Goal: Information Seeking & Learning: Learn about a topic

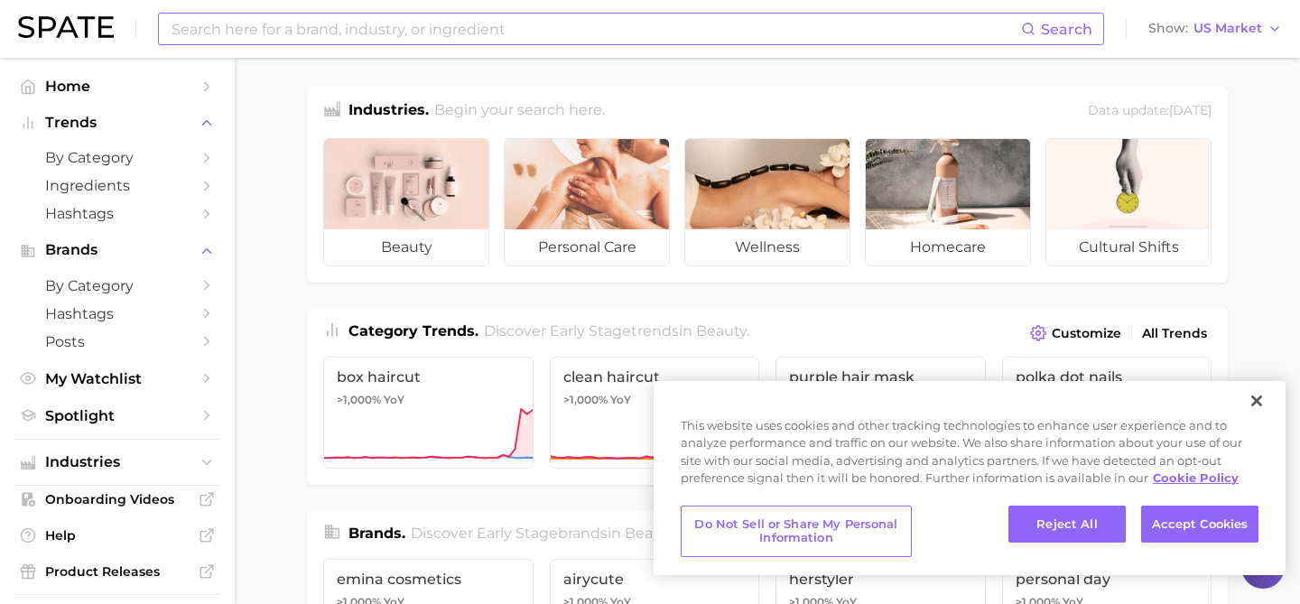
click at [637, 23] on input at bounding box center [596, 29] width 852 height 31
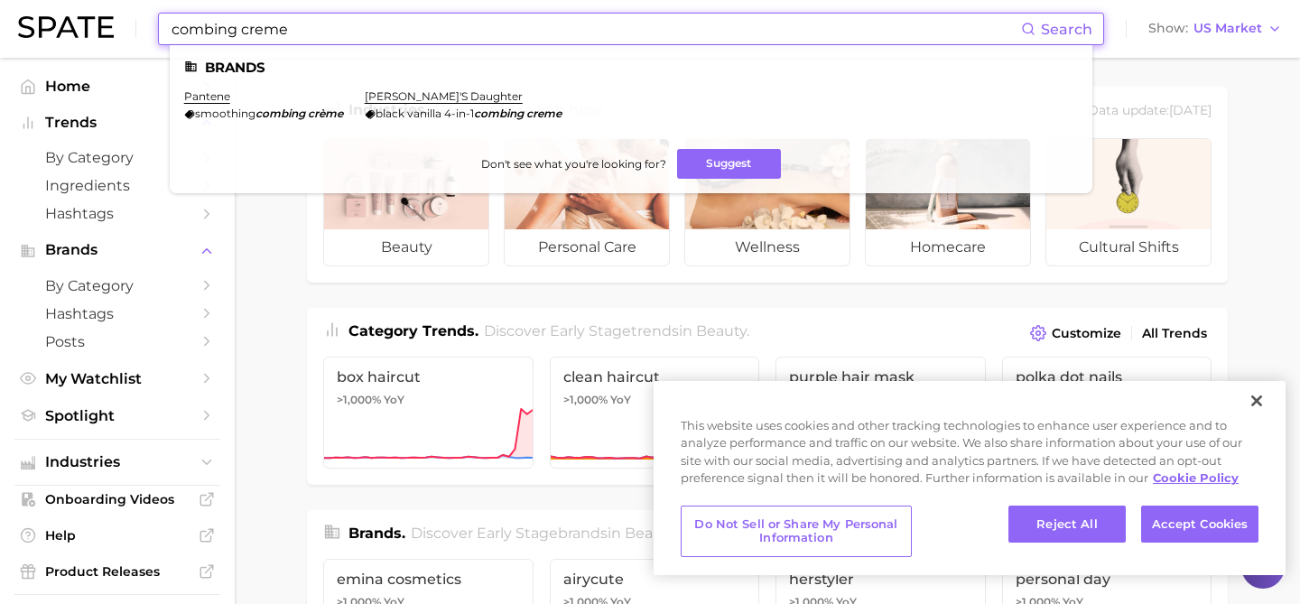
click at [513, 44] on div "combing creme Search Brands pantene smoothing combing crème [PERSON_NAME]'s dau…" at bounding box center [631, 29] width 946 height 33
click at [512, 37] on input "combing creme" at bounding box center [596, 29] width 852 height 31
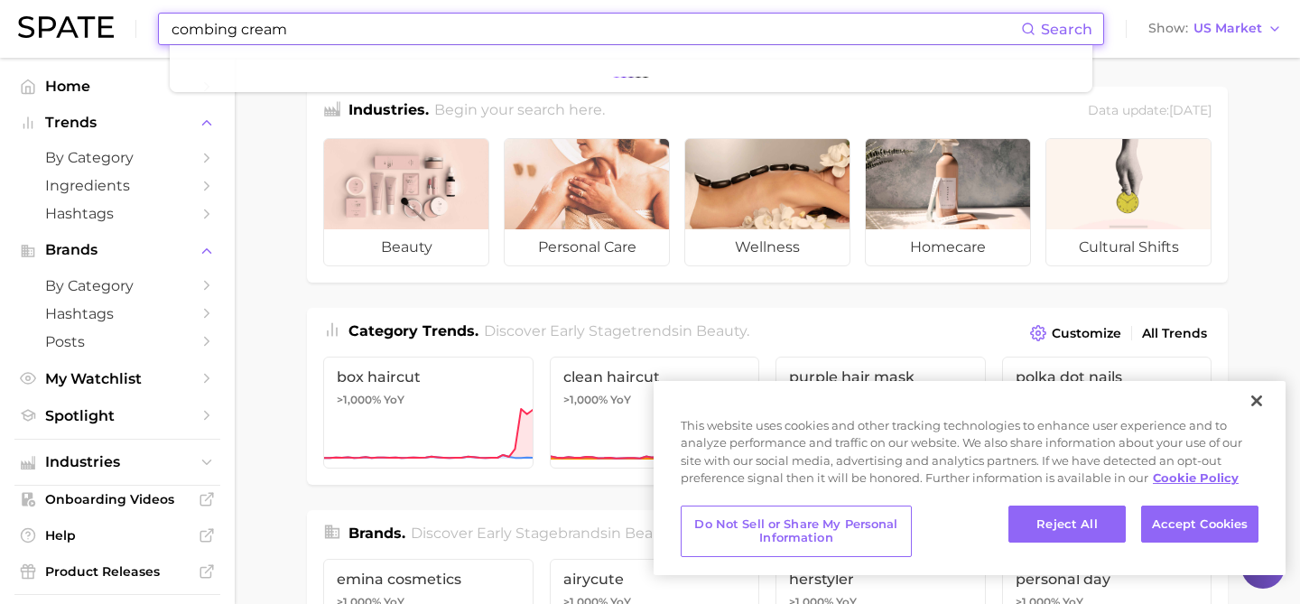
type input "combing cream"
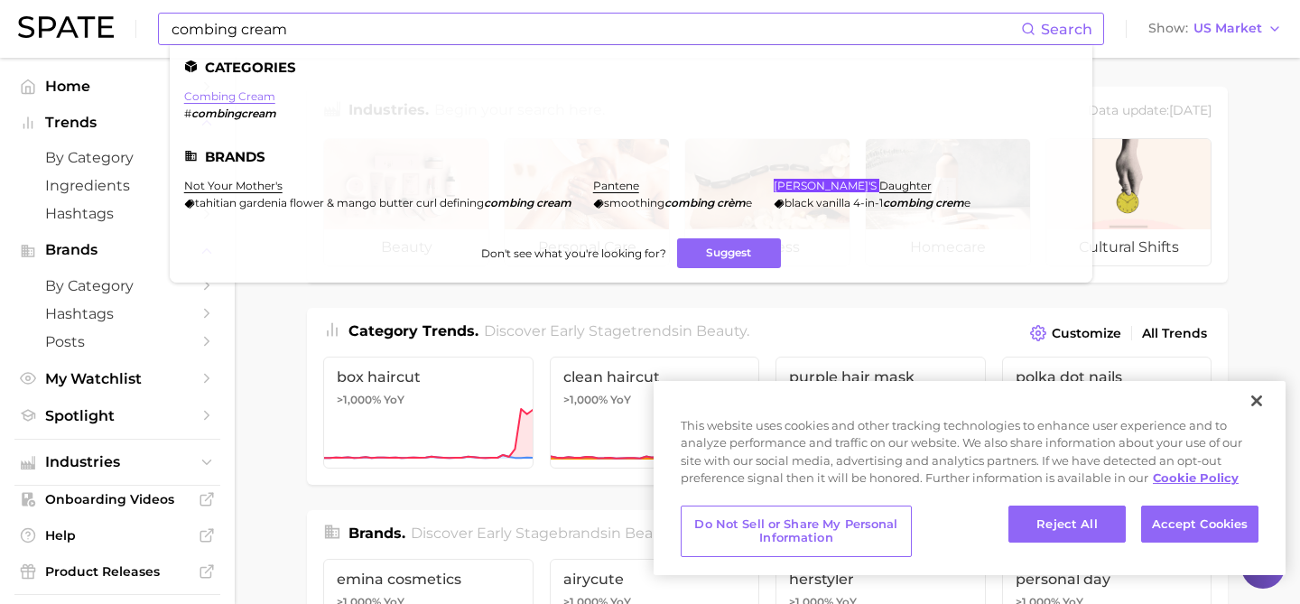
click at [234, 99] on link "combing cream" at bounding box center [229, 96] width 91 height 14
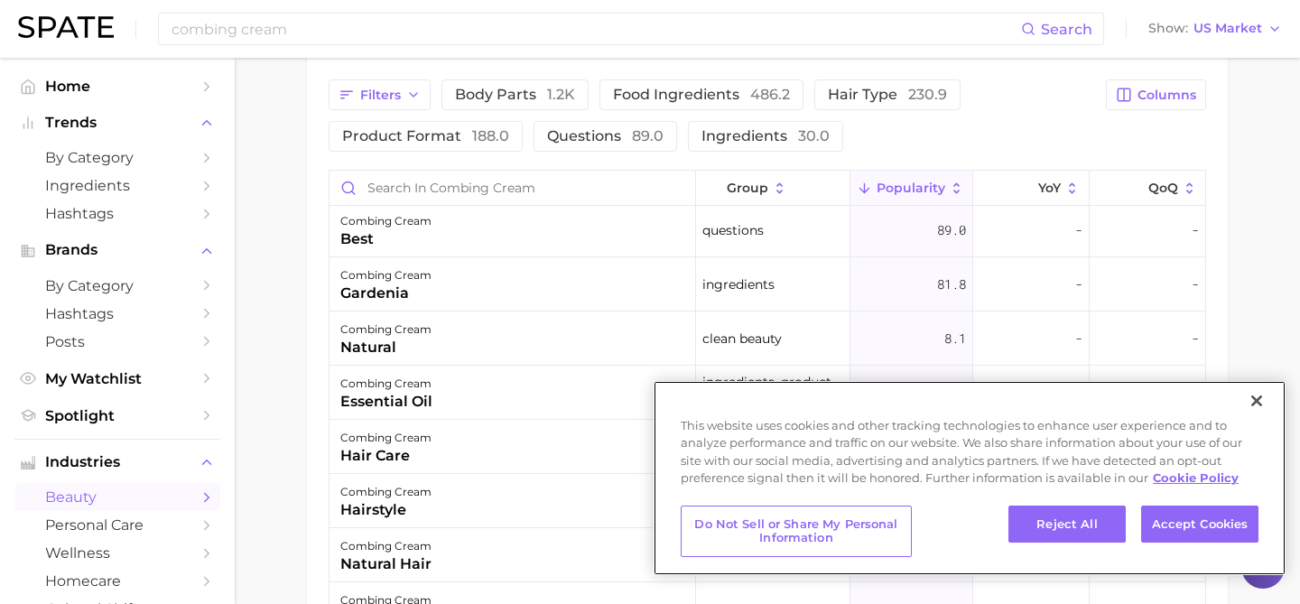
scroll to position [463, 0]
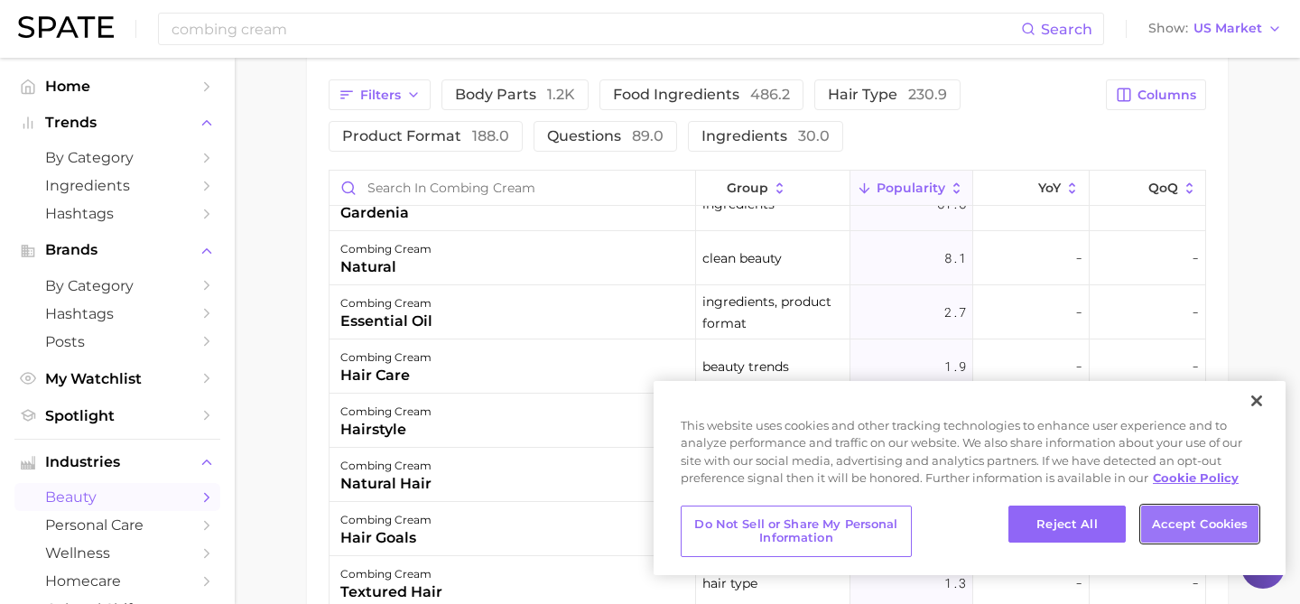
click at [1188, 533] on button "Accept Cookies" at bounding box center [1199, 525] width 117 height 38
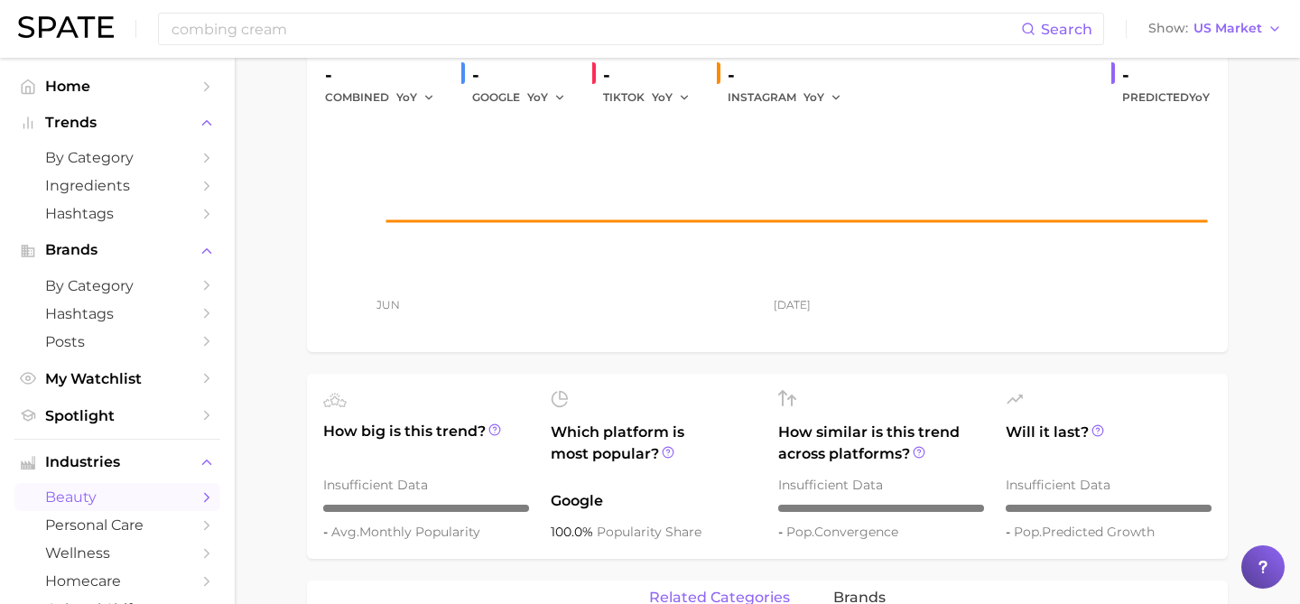
scroll to position [0, 0]
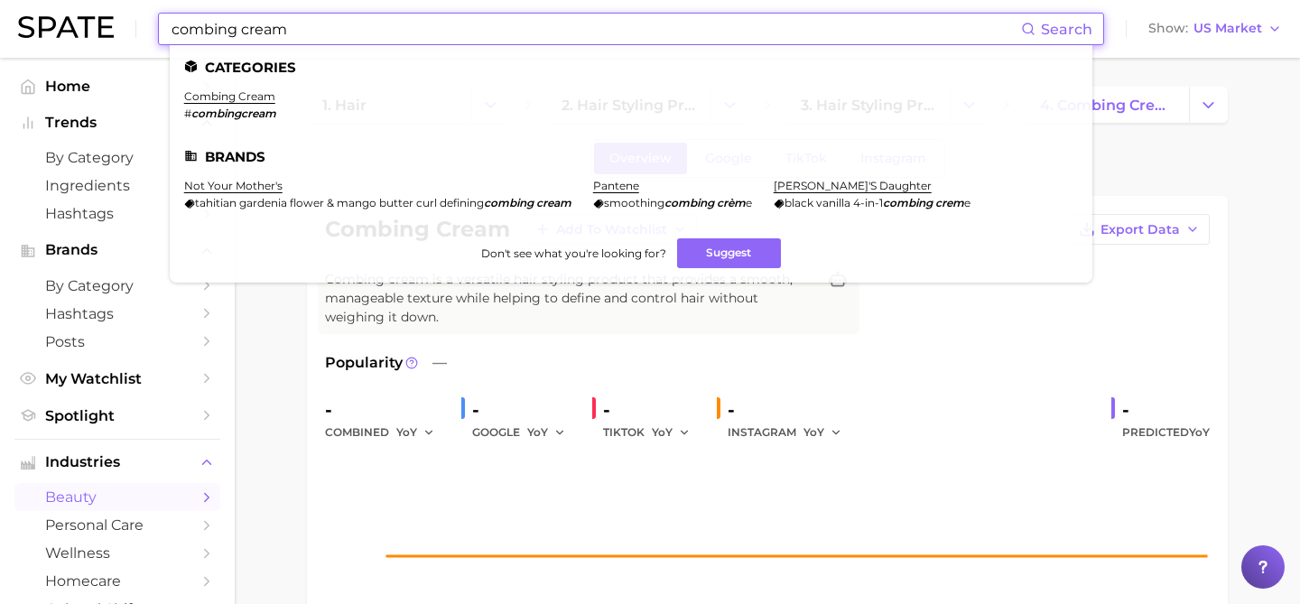
click at [493, 21] on input "combing cream" at bounding box center [596, 29] width 852 height 31
drag, startPoint x: 480, startPoint y: 30, endPoint x: 163, endPoint y: 15, distance: 317.3
click at [162, 15] on div "combing cream Search Categories combing cream # combingcream Brands not your mo…" at bounding box center [631, 29] width 946 height 33
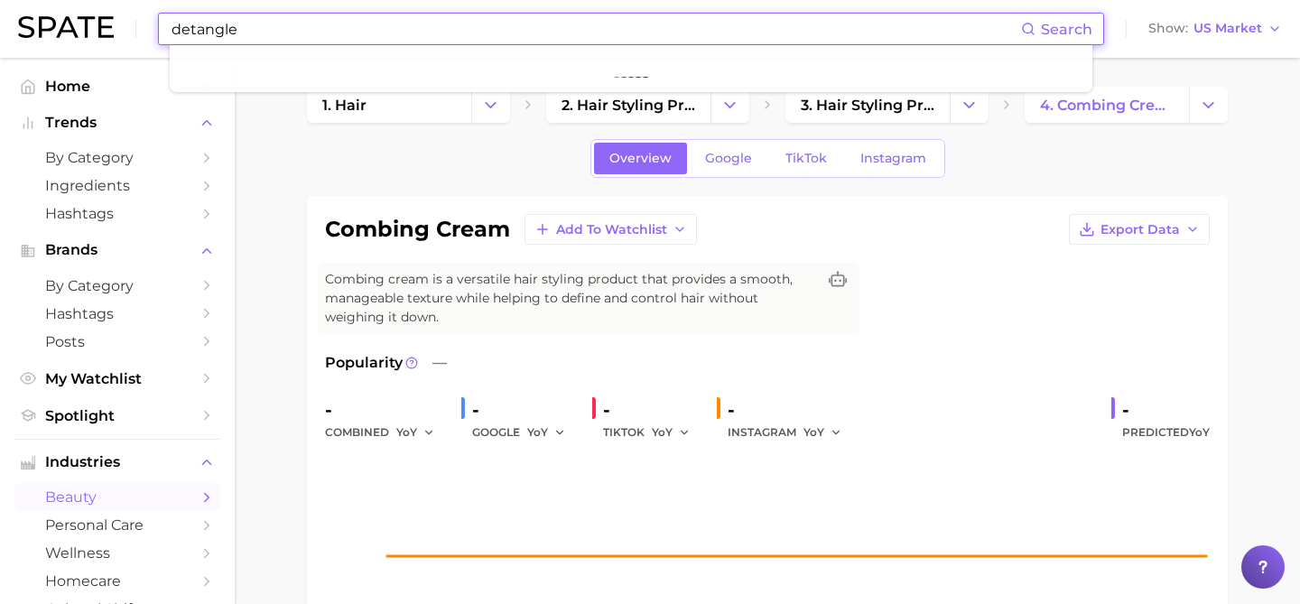
type input "detangle"
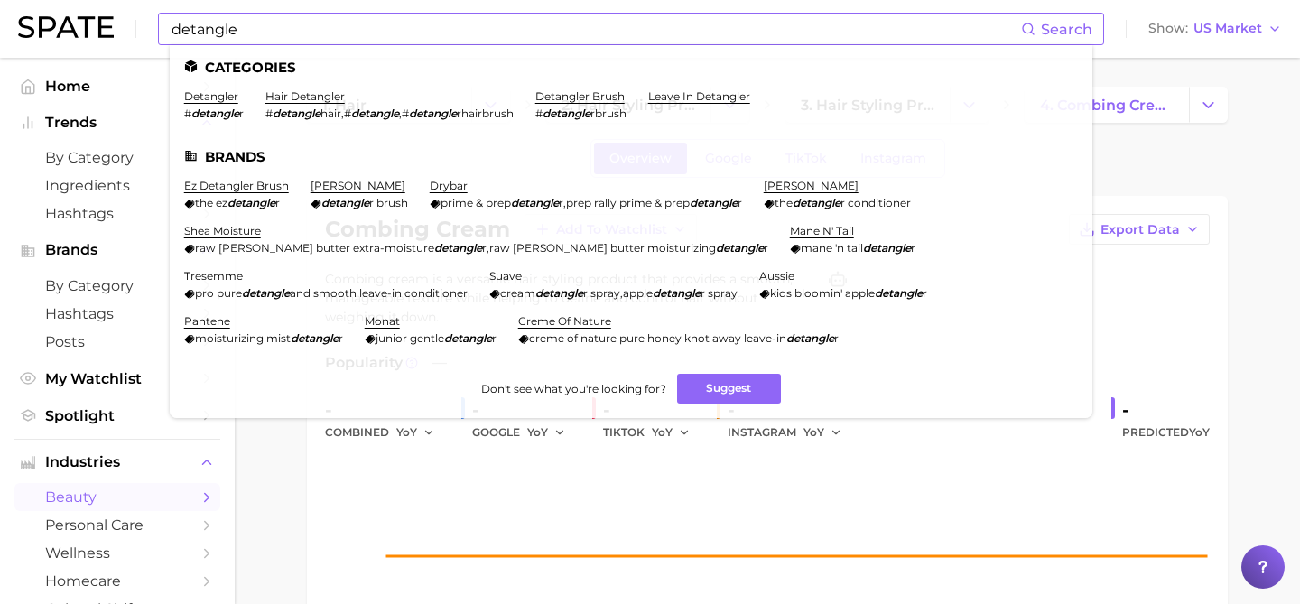
click at [1089, 14] on span "Search" at bounding box center [1056, 29] width 71 height 31
click at [1058, 31] on span "Search" at bounding box center [1066, 29] width 51 height 17
click at [951, 43] on input "detangle" at bounding box center [596, 29] width 852 height 31
click at [727, 379] on button "Suggest" at bounding box center [729, 389] width 104 height 30
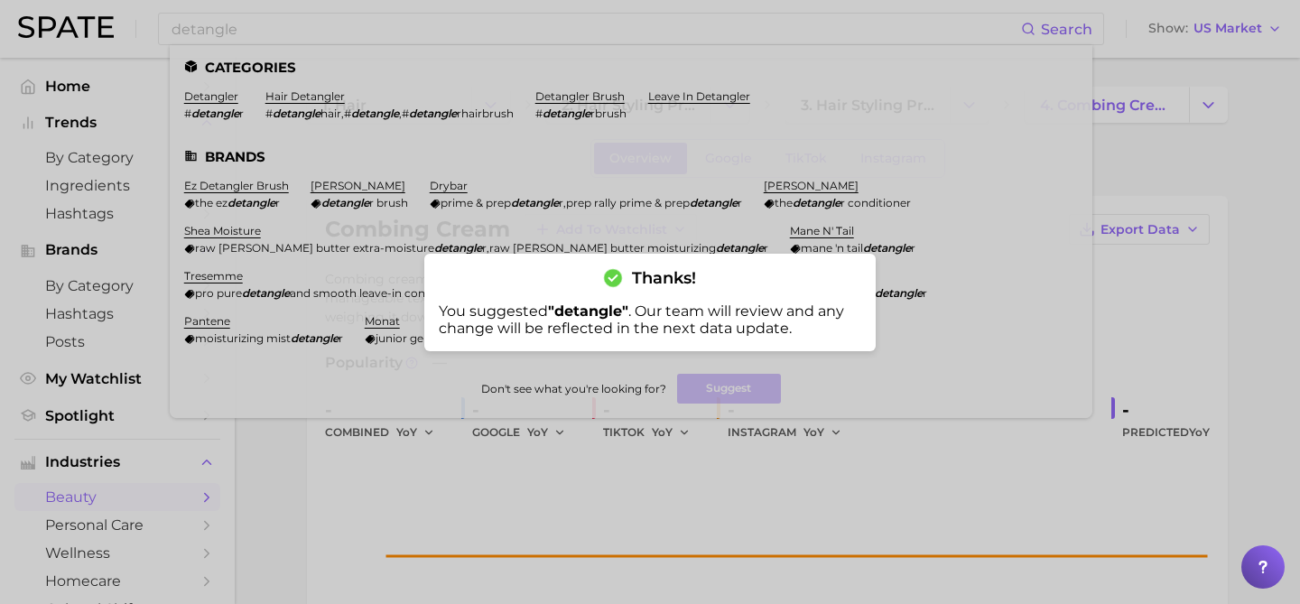
click at [614, 90] on div at bounding box center [650, 302] width 1300 height 604
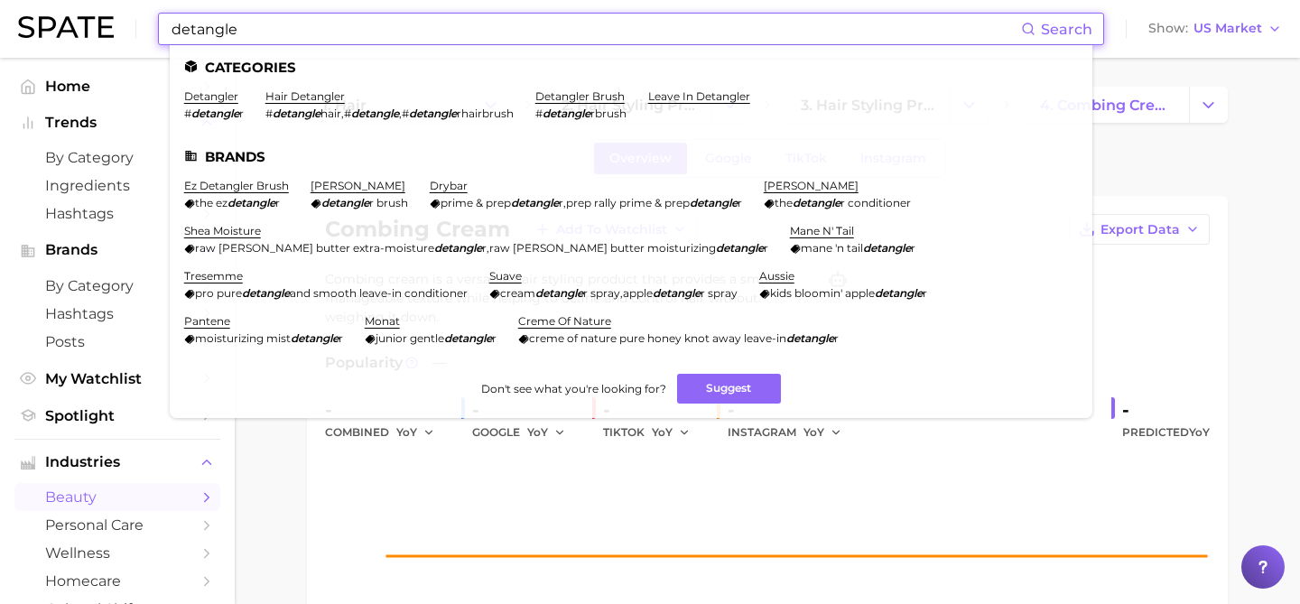
click at [434, 22] on input "detangle" at bounding box center [596, 29] width 852 height 31
click at [684, 94] on link "leave in detangler" at bounding box center [699, 96] width 102 height 14
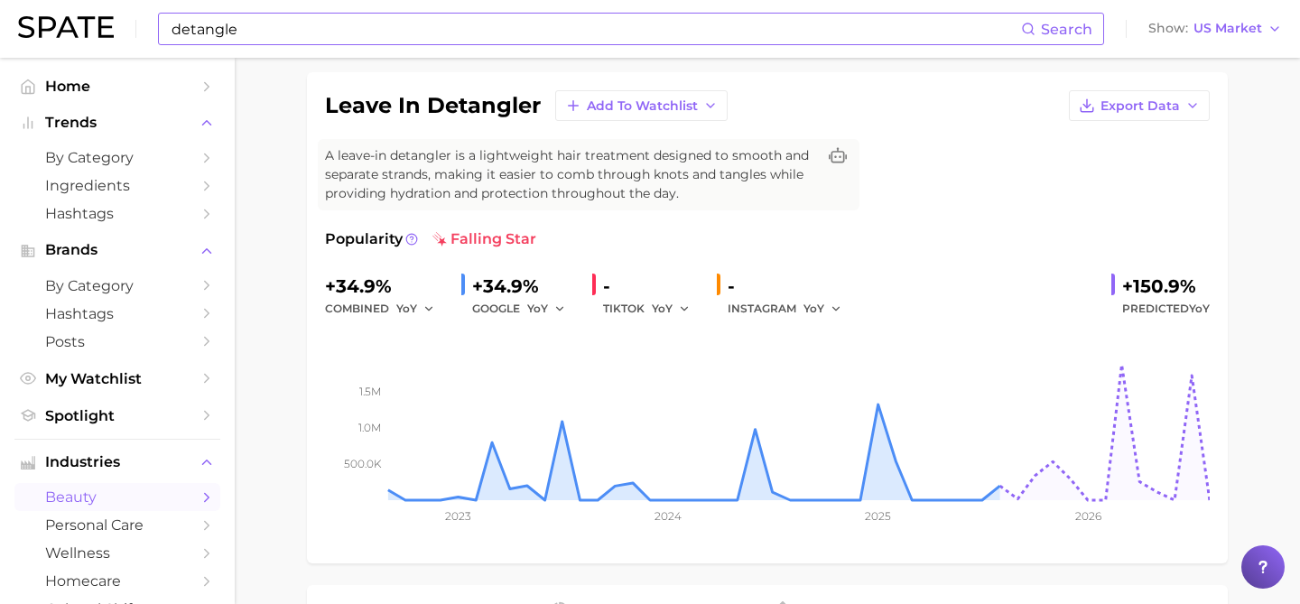
scroll to position [108, 0]
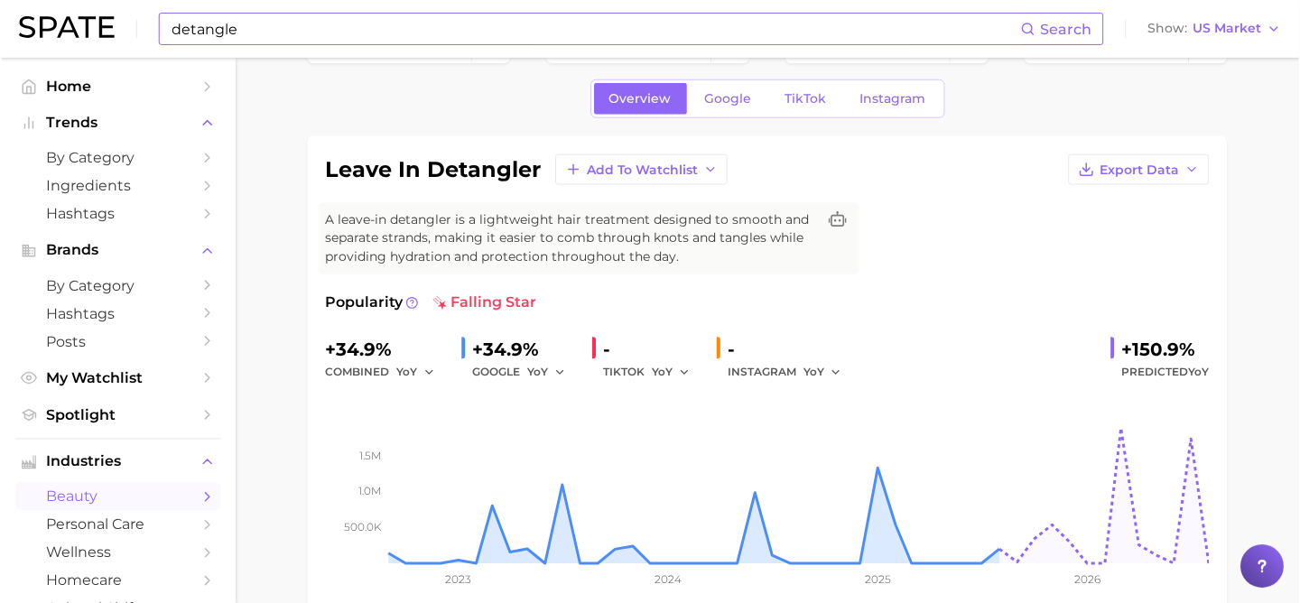
scroll to position [0, 0]
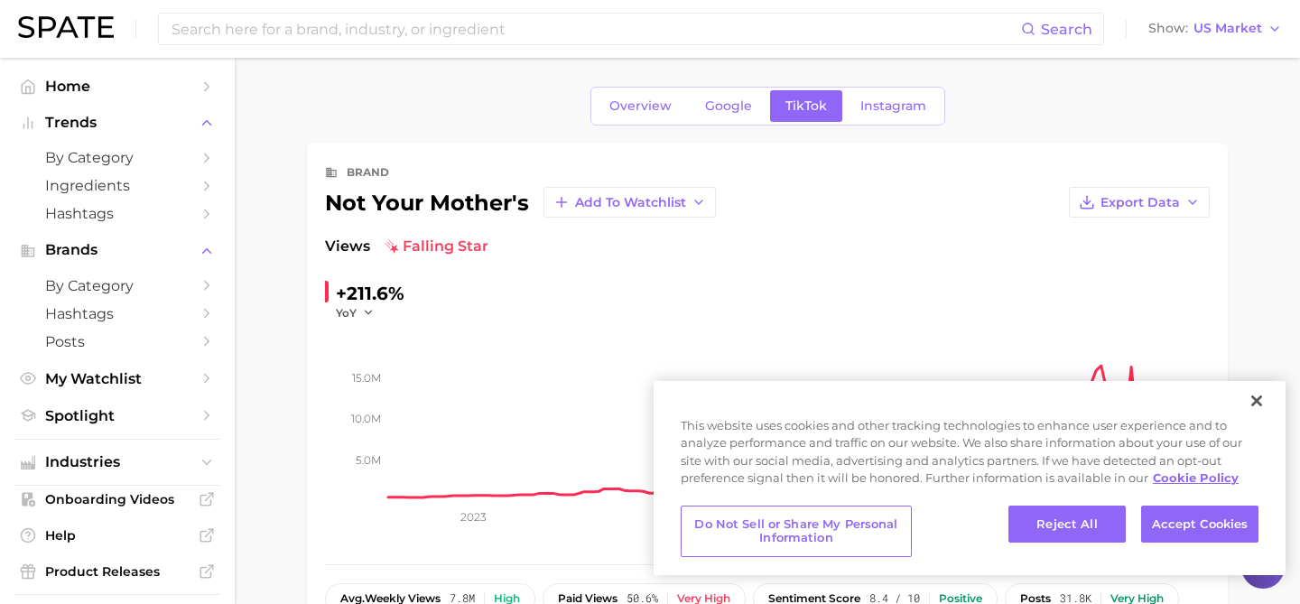
click at [460, 249] on span "falling star" at bounding box center [437, 247] width 104 height 22
click at [397, 243] on img at bounding box center [392, 246] width 14 height 14
click at [400, 200] on div "not your mother's Add to Watchlist" at bounding box center [520, 202] width 391 height 31
click at [475, 170] on div "brand" at bounding box center [767, 173] width 885 height 22
click at [429, 246] on span "falling star" at bounding box center [437, 247] width 104 height 22
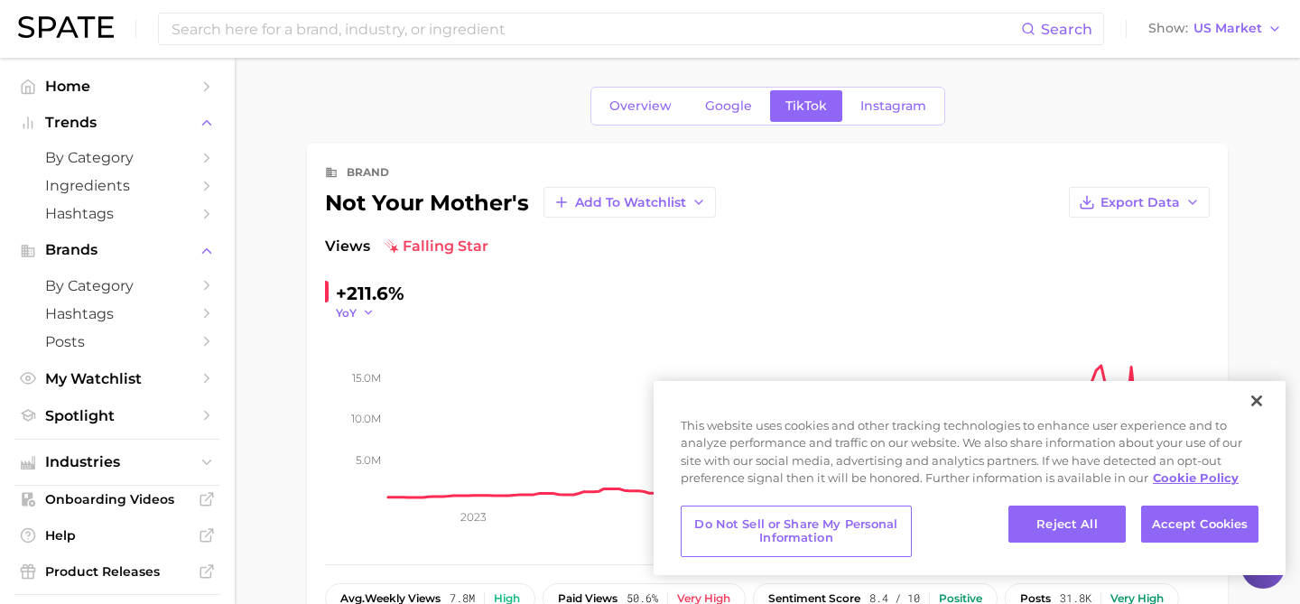
click at [362, 311] on icon "button" at bounding box center [368, 312] width 13 height 13
click at [371, 312] on icon "button" at bounding box center [368, 312] width 13 height 13
click at [1188, 529] on button "Accept Cookies" at bounding box center [1199, 525] width 117 height 38
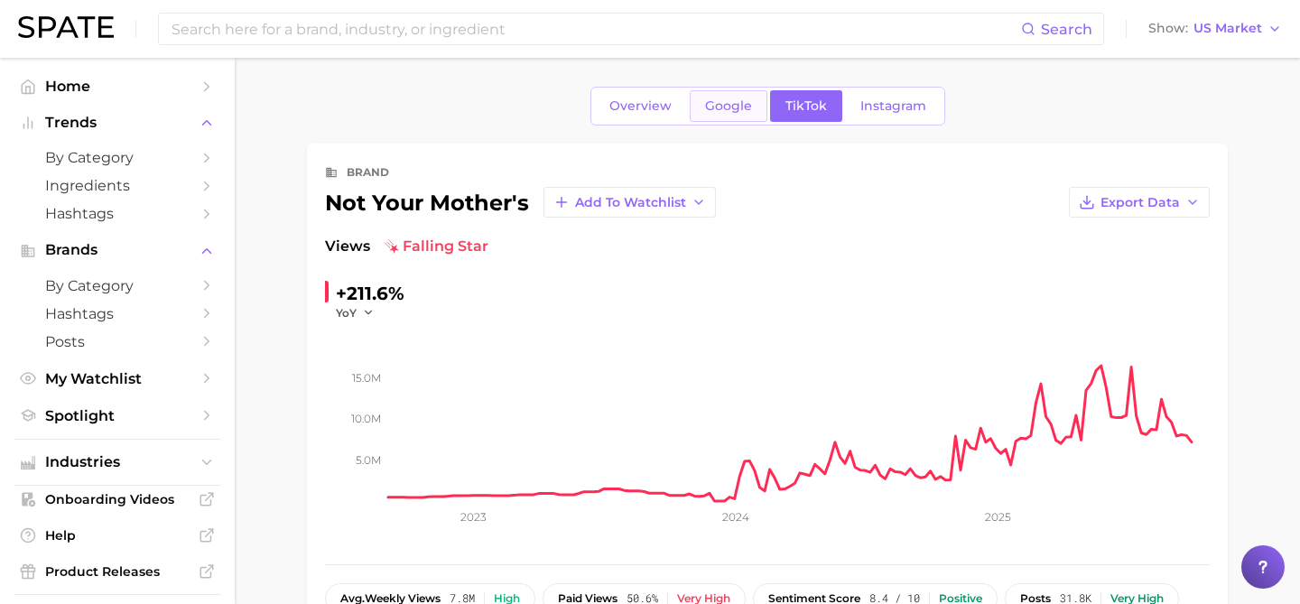
click at [731, 97] on link "Google" at bounding box center [729, 106] width 78 height 32
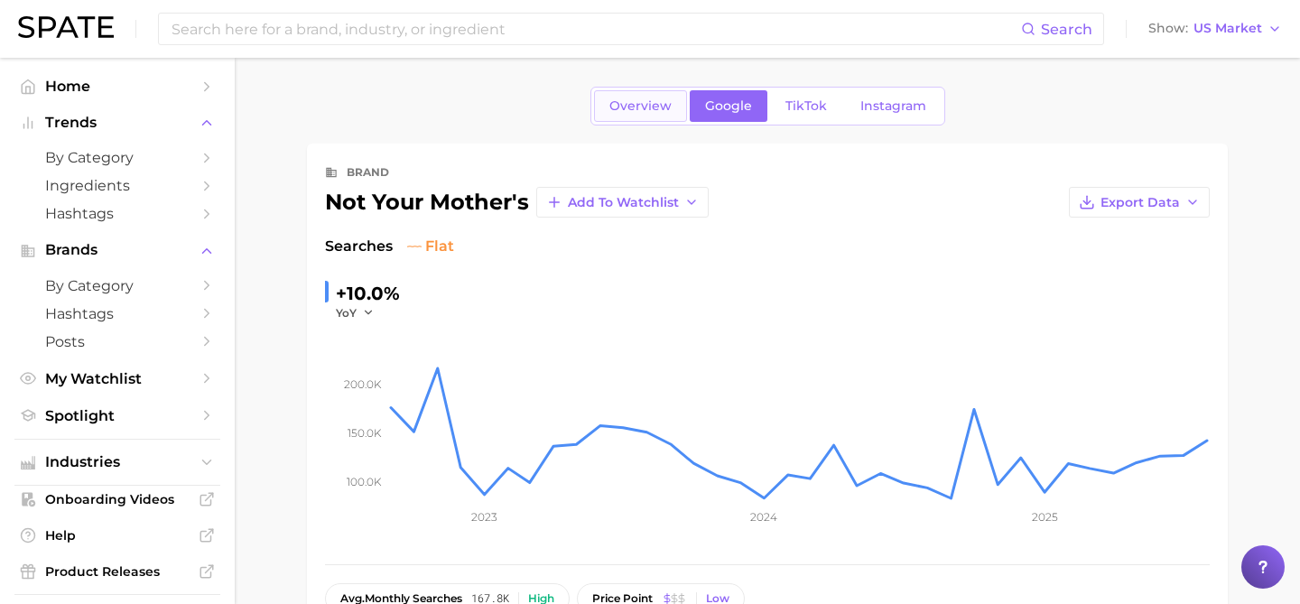
click at [642, 97] on link "Overview" at bounding box center [640, 106] width 93 height 32
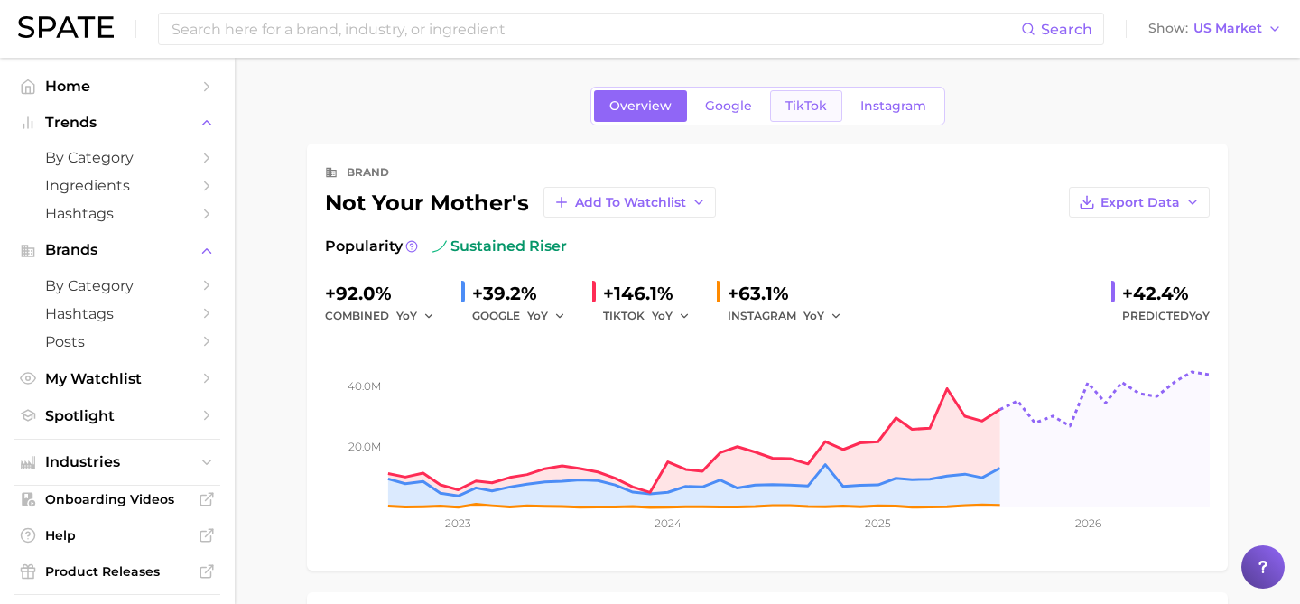
click at [807, 97] on link "TikTok" at bounding box center [806, 106] width 72 height 32
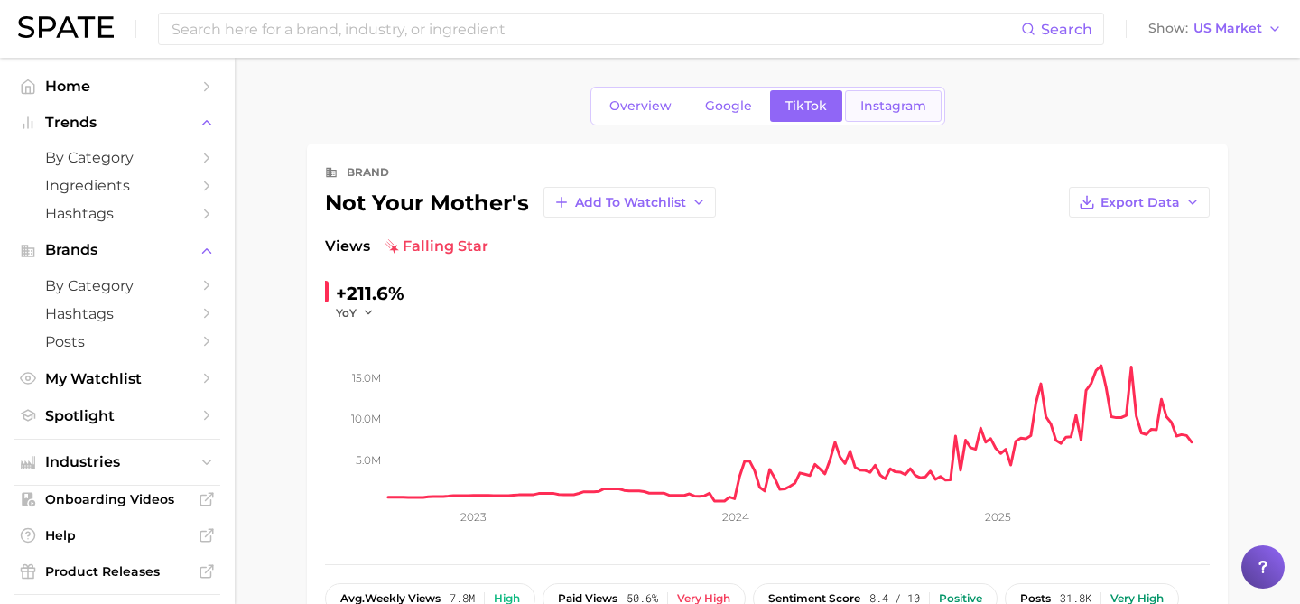
click at [903, 105] on span "Instagram" at bounding box center [894, 105] width 66 height 15
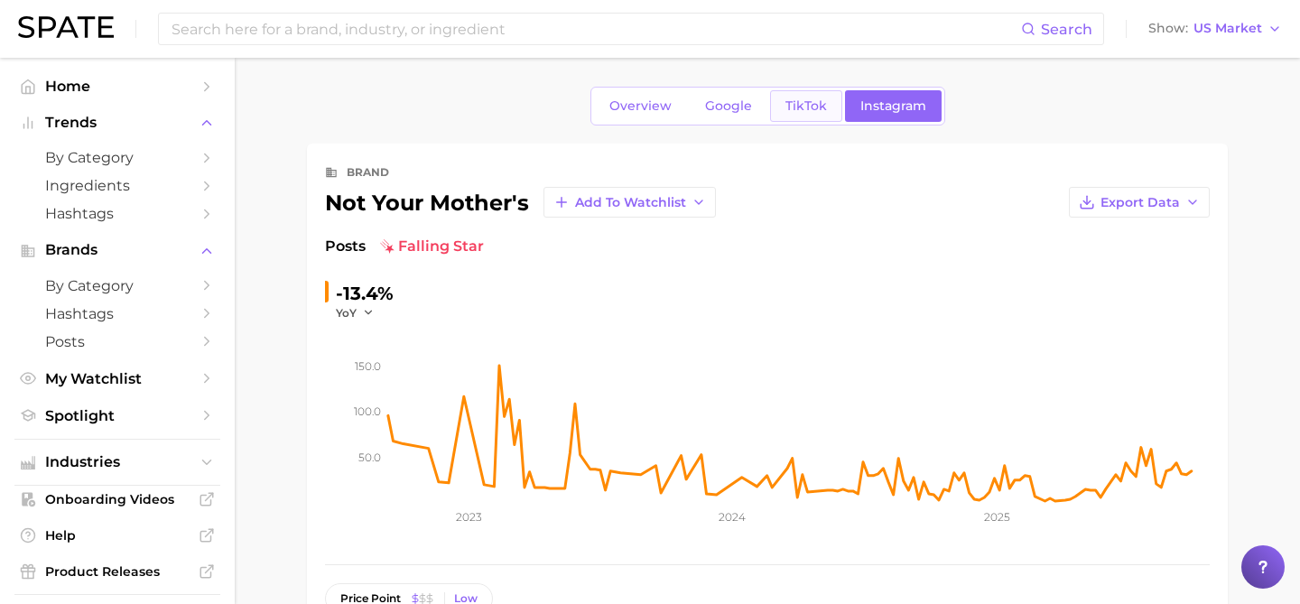
click at [819, 97] on link "TikTok" at bounding box center [806, 106] width 72 height 32
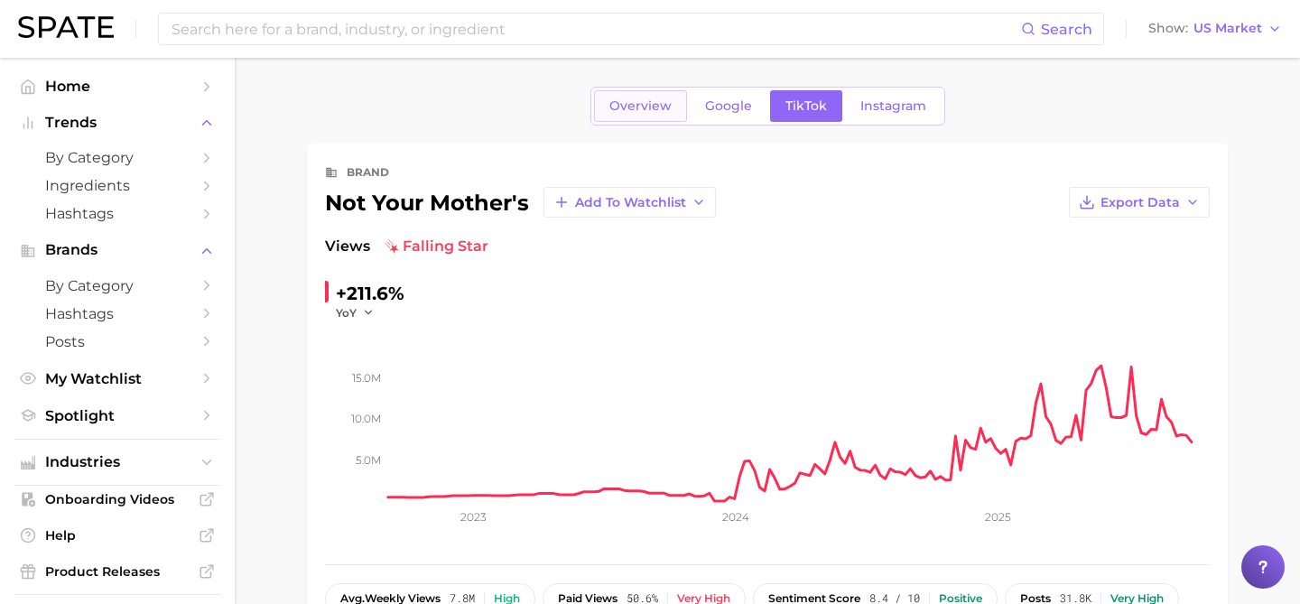
click at [680, 97] on link "Overview" at bounding box center [640, 106] width 93 height 32
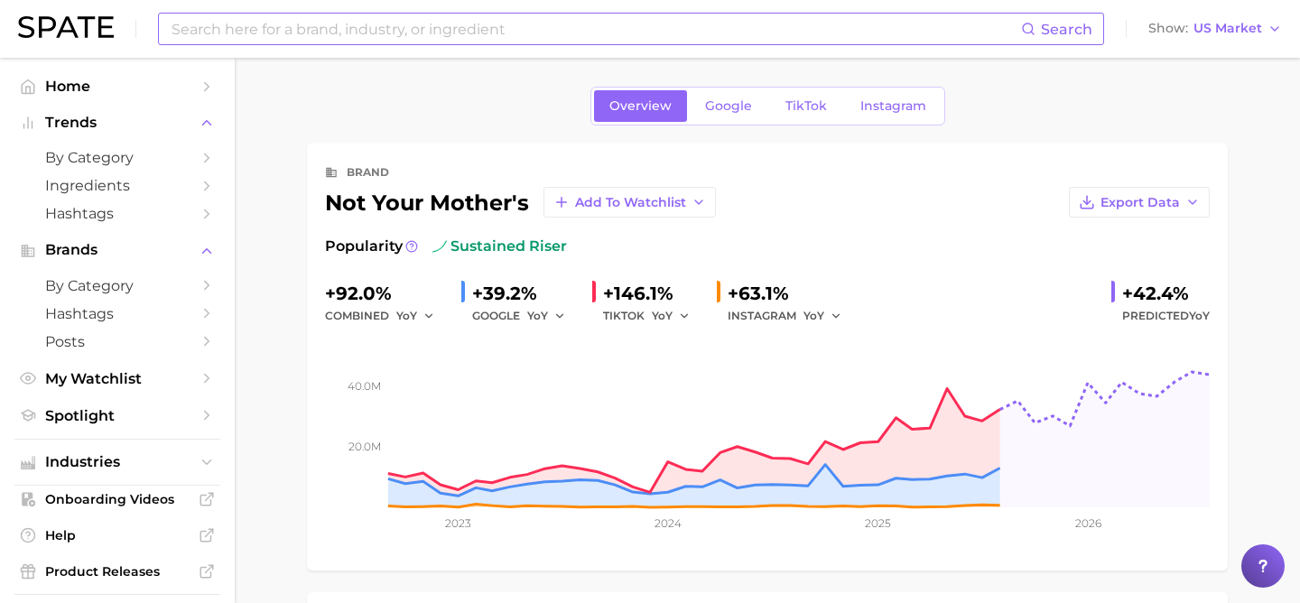
click at [530, 20] on input at bounding box center [596, 29] width 852 height 31
click at [333, 35] on input "brazil" at bounding box center [596, 29] width 852 height 31
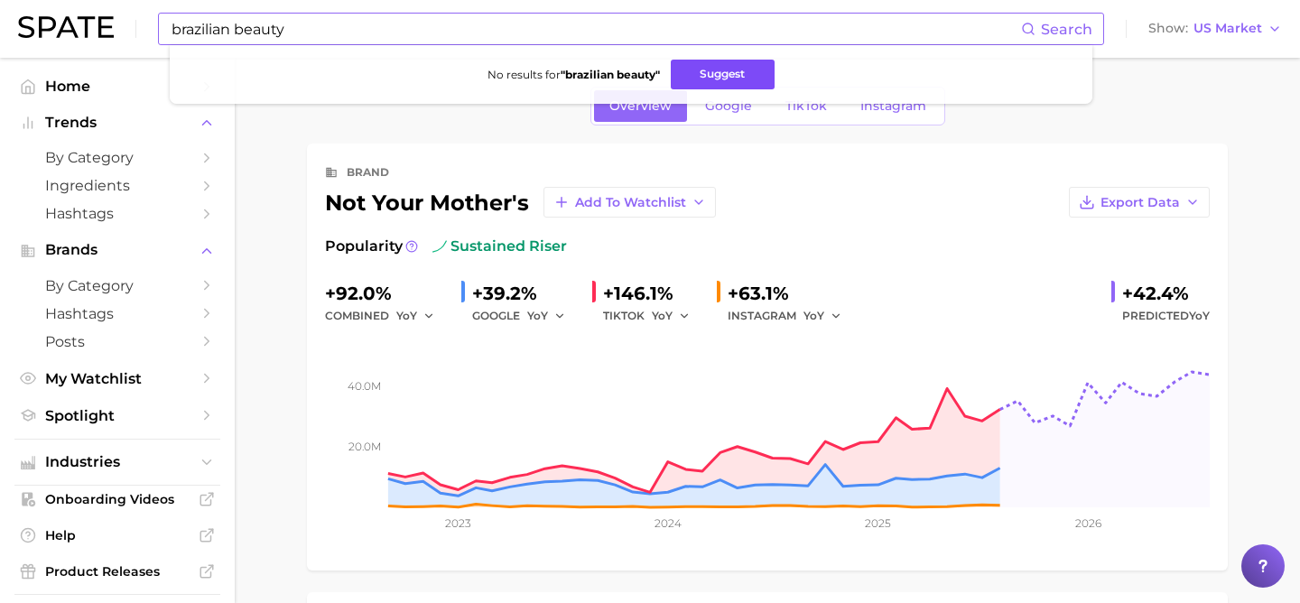
click at [724, 67] on button "Suggest" at bounding box center [723, 75] width 104 height 30
click at [466, 60] on li "No results for " brazilian beauty " Suggest" at bounding box center [631, 75] width 894 height 30
drag, startPoint x: 467, startPoint y: 60, endPoint x: 396, endPoint y: 51, distance: 71.0
click at [396, 51] on ul "No results for " brazilian beauty " Suggest" at bounding box center [631, 74] width 923 height 59
click at [320, 33] on input "brazilian beauty" at bounding box center [596, 29] width 852 height 31
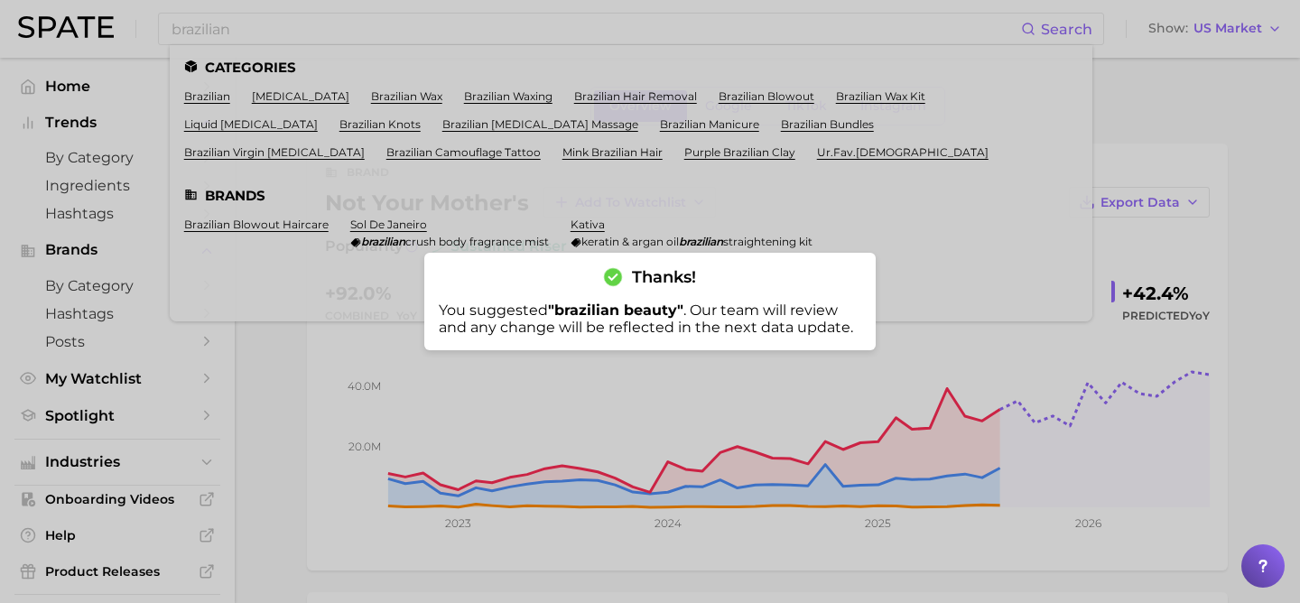
click at [273, 356] on div at bounding box center [650, 301] width 1300 height 603
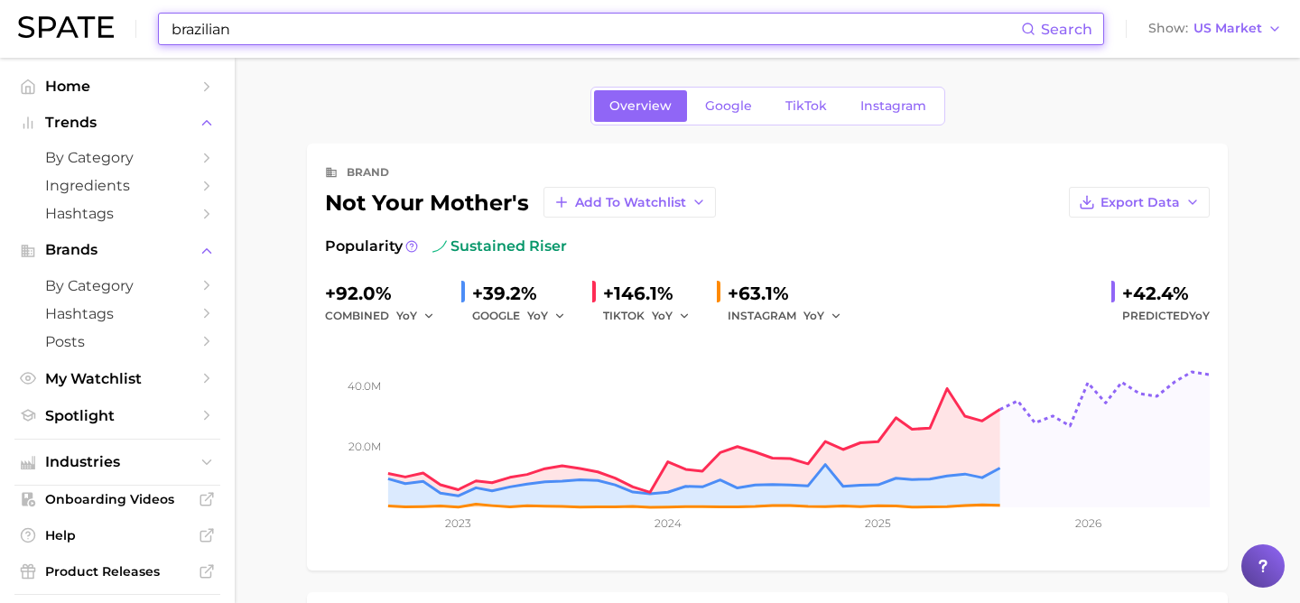
click at [262, 24] on input "brazilian" at bounding box center [596, 29] width 852 height 31
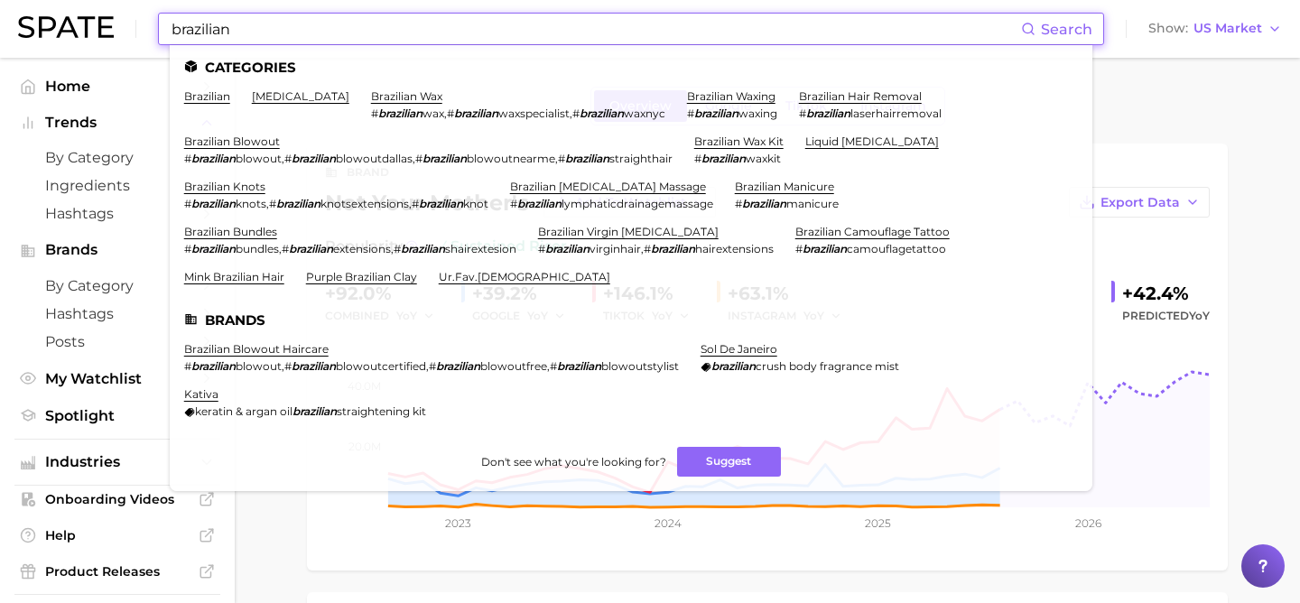
type input "brazilian"
click at [211, 108] on li "brazilian" at bounding box center [207, 104] width 46 height 31
click at [212, 96] on link "brazilian" at bounding box center [207, 96] width 46 height 14
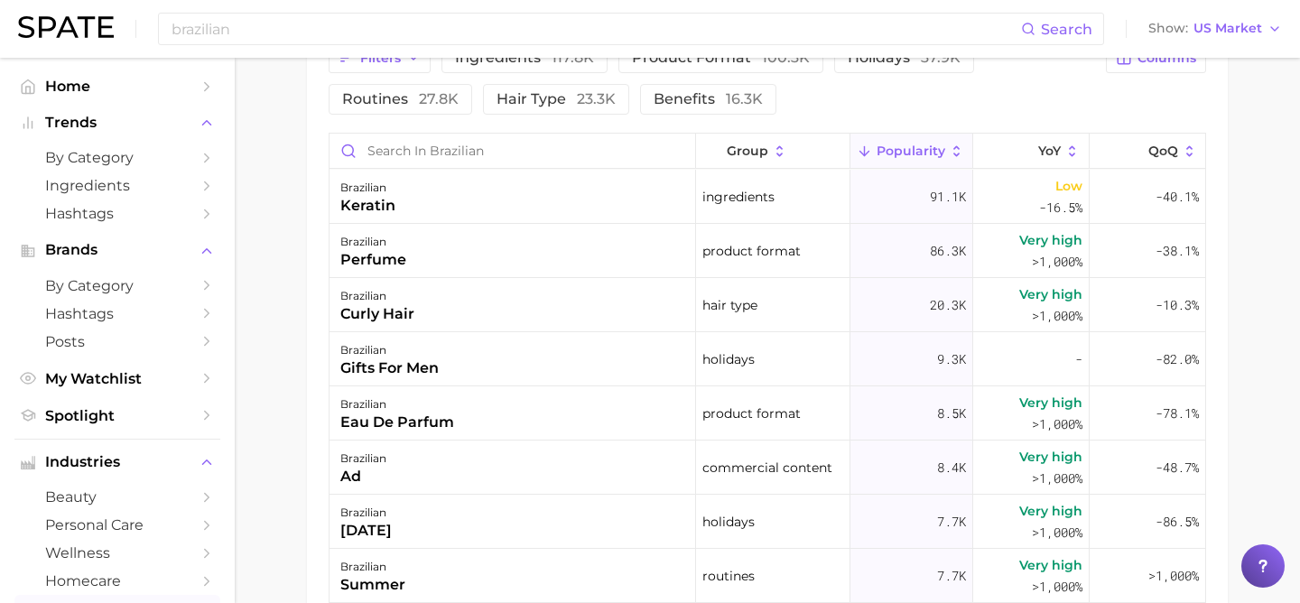
scroll to position [1017, 0]
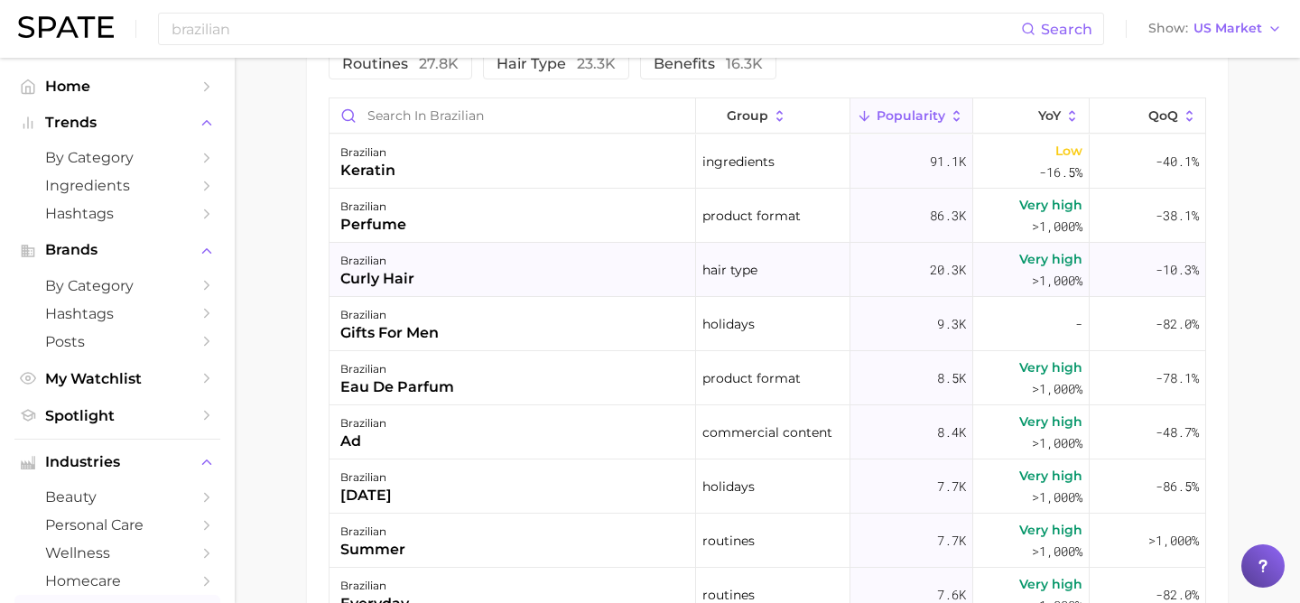
click at [395, 290] on div "brazilian curly hair" at bounding box center [513, 270] width 367 height 54
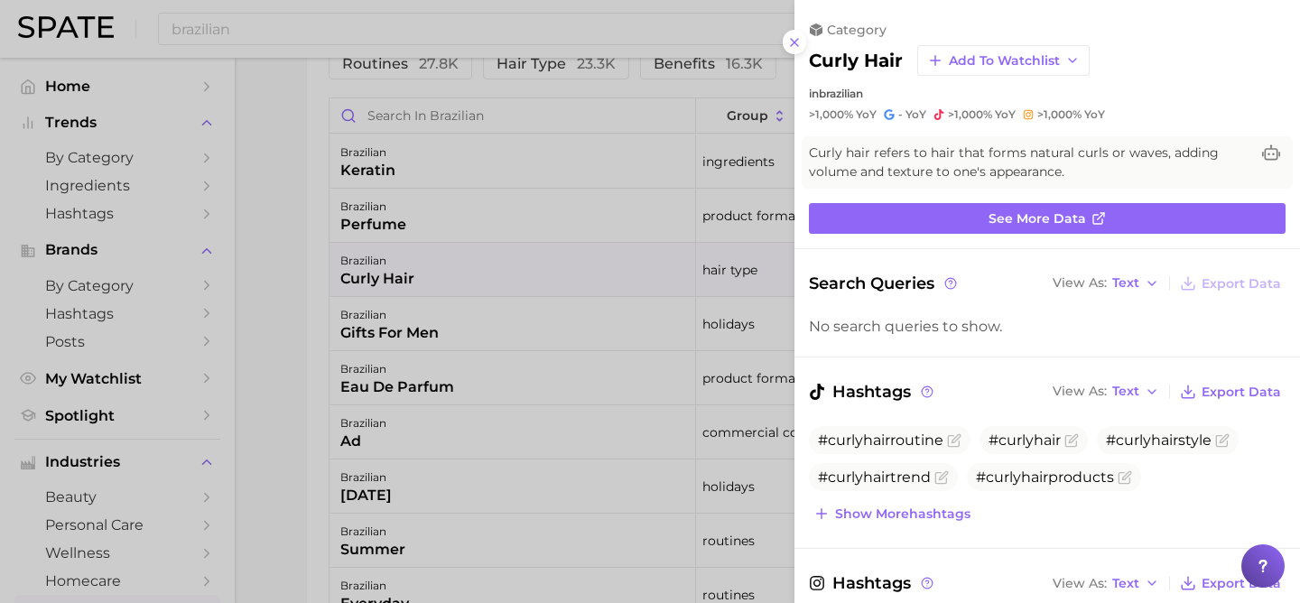
scroll to position [0, 0]
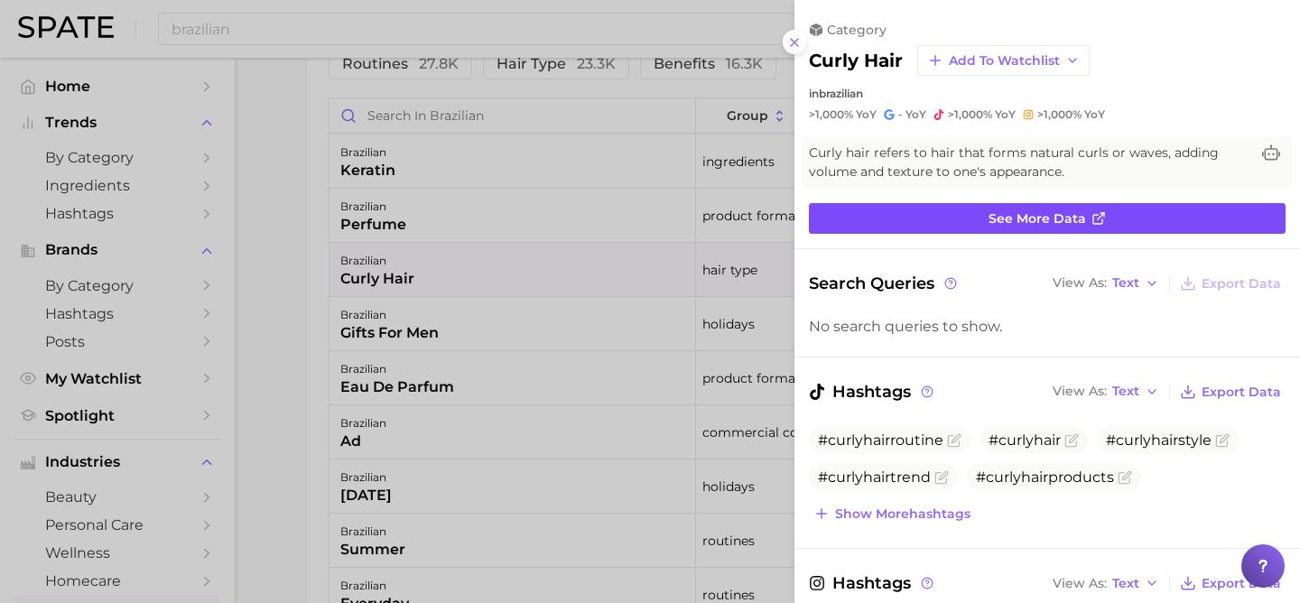
click at [919, 219] on link "See more data" at bounding box center [1047, 218] width 477 height 31
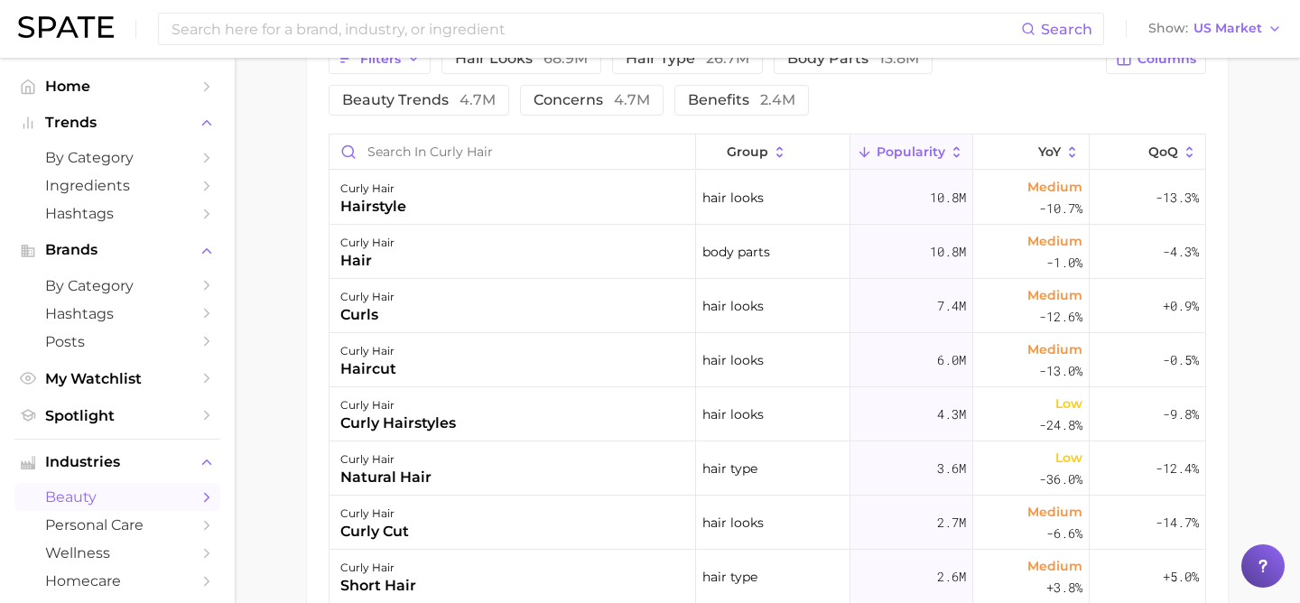
type input "brazilian"
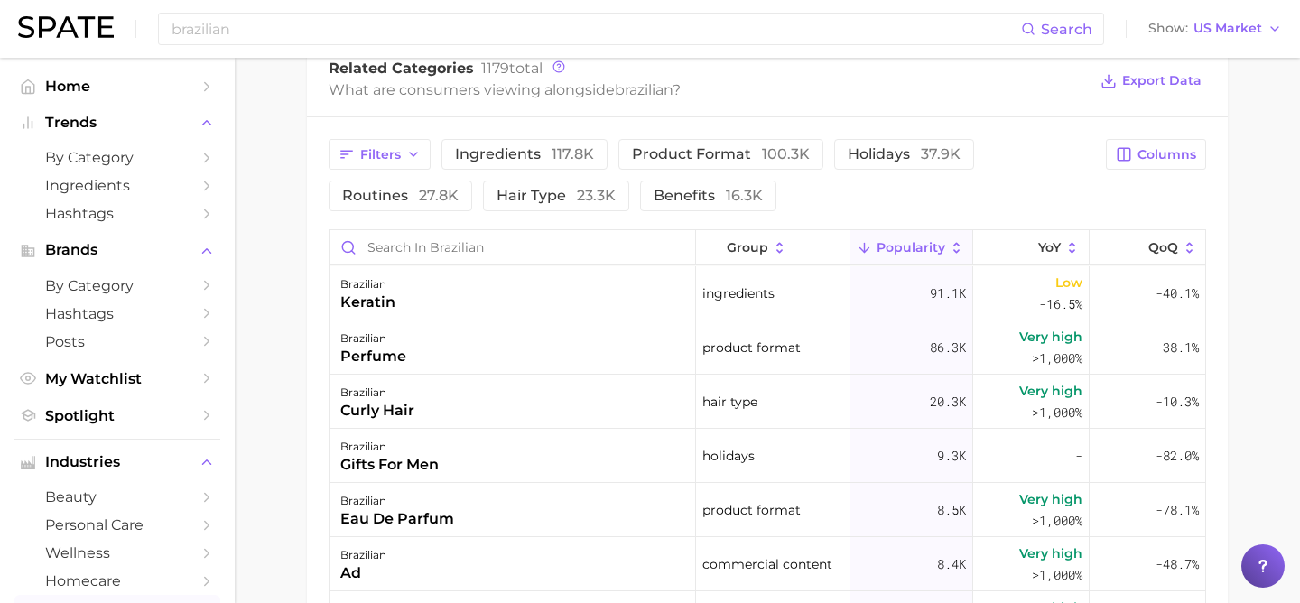
scroll to position [864, 0]
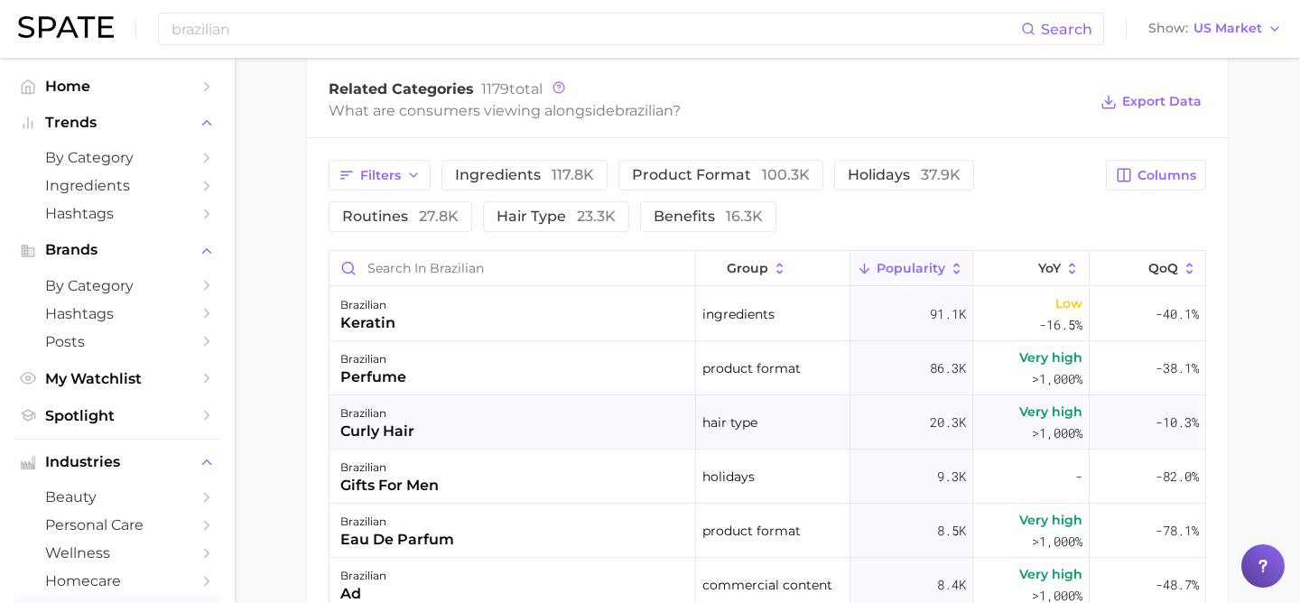
click at [1047, 412] on span "Very high" at bounding box center [1050, 412] width 63 height 22
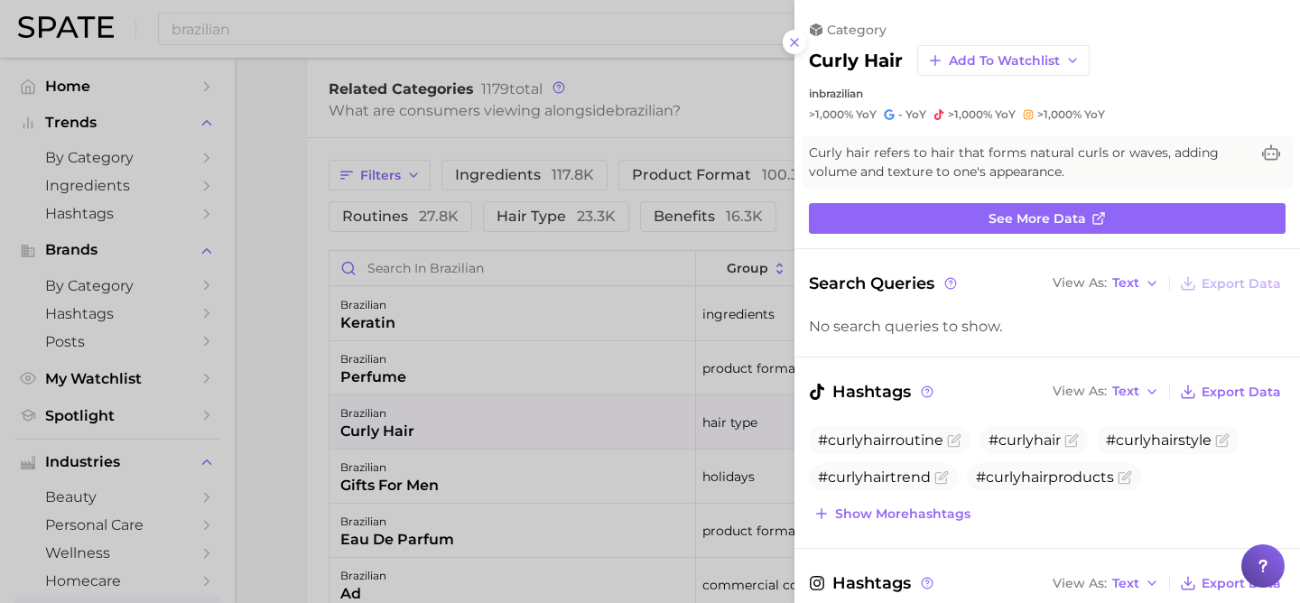
scroll to position [0, 0]
click at [687, 77] on div at bounding box center [650, 301] width 1300 height 603
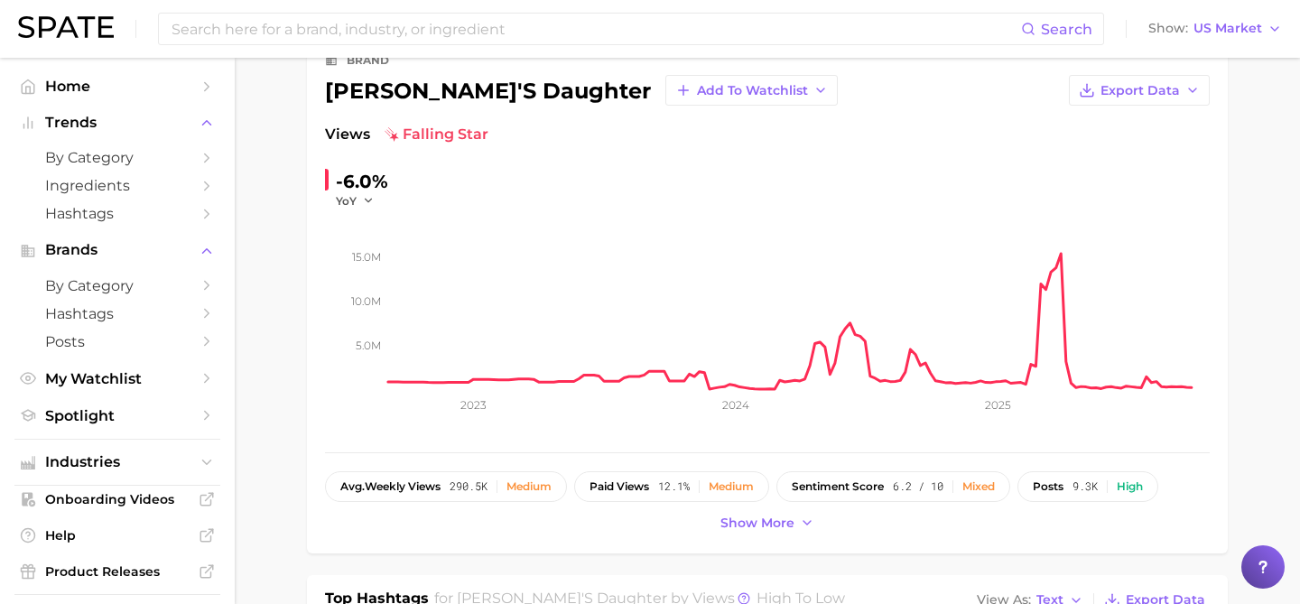
click at [424, 128] on span "falling star" at bounding box center [437, 135] width 104 height 22
click at [400, 130] on span "falling star" at bounding box center [437, 135] width 104 height 22
